Goal: Contribute content: Contribute content

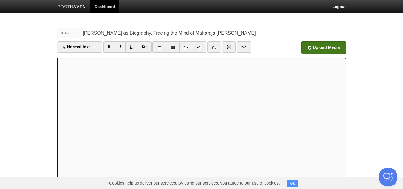
click at [322, 44] on input "file" at bounding box center [143, 49] width 451 height 30
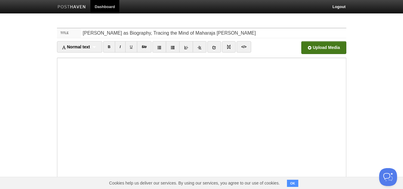
click at [320, 49] on input "file" at bounding box center [143, 49] width 451 height 30
click at [313, 45] on input "file" at bounding box center [143, 49] width 451 height 30
click at [320, 46] on input "file" at bounding box center [143, 49] width 451 height 30
click at [320, 45] on input "file" at bounding box center [143, 49] width 451 height 30
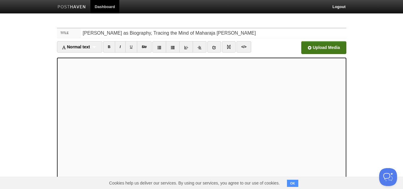
scroll to position [84, 0]
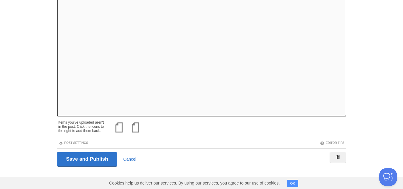
click at [83, 168] on div "Save and Publish Cancel" at bounding box center [201, 158] width 289 height 21
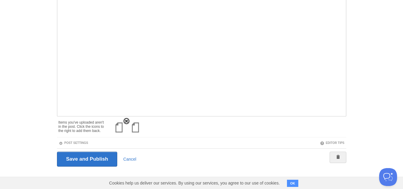
click at [117, 127] on img at bounding box center [119, 127] width 14 height 14
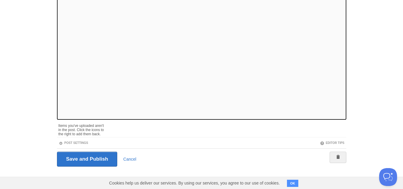
scroll to position [64, 0]
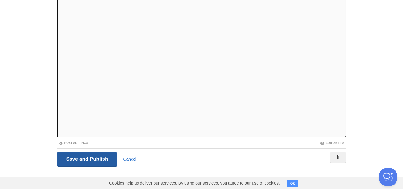
click at [88, 156] on input "Save and Publish" at bounding box center [87, 158] width 61 height 15
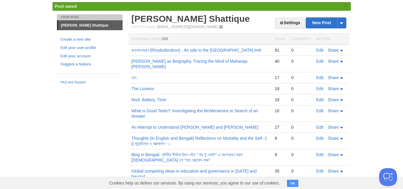
scroll to position [8, 0]
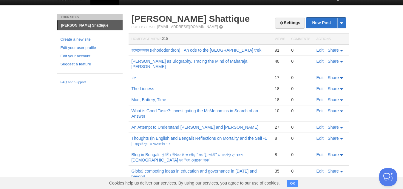
click at [202, 57] on td "[PERSON_NAME] as Biography, Tracing the Mind of Maharaja [PERSON_NAME]" at bounding box center [200, 64] width 143 height 16
click at [202, 61] on link "[PERSON_NAME] as Biography, Tracing the Mind of Maharaja [PERSON_NAME]" at bounding box center [189, 64] width 116 height 10
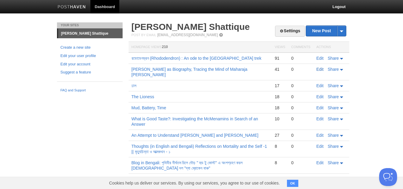
click at [322, 68] on link "Edit" at bounding box center [319, 69] width 7 height 5
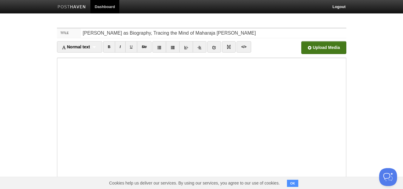
click at [321, 49] on input "file" at bounding box center [143, 49] width 451 height 30
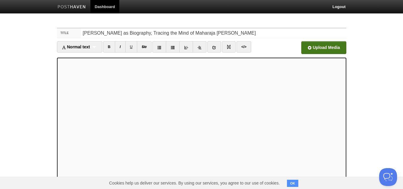
scroll to position [84, 0]
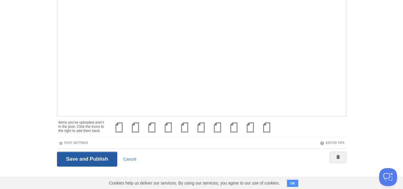
click at [98, 162] on input "Save and Publish" at bounding box center [87, 158] width 61 height 15
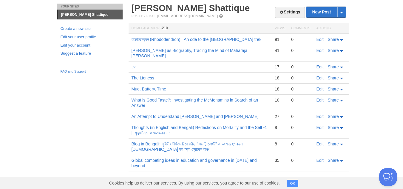
scroll to position [8, 0]
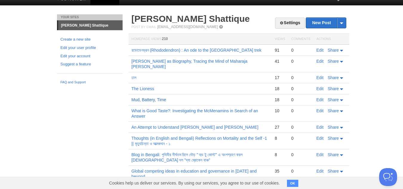
click at [152, 97] on link "Mud, Battery, Time" at bounding box center [148, 99] width 35 height 5
click at [237, 50] on link "রডোডেনড্রন (Rhododendron) : An ode to the [GEOGRAPHIC_DATA] trek" at bounding box center [196, 50] width 130 height 5
